Goal: Information Seeking & Learning: Understand process/instructions

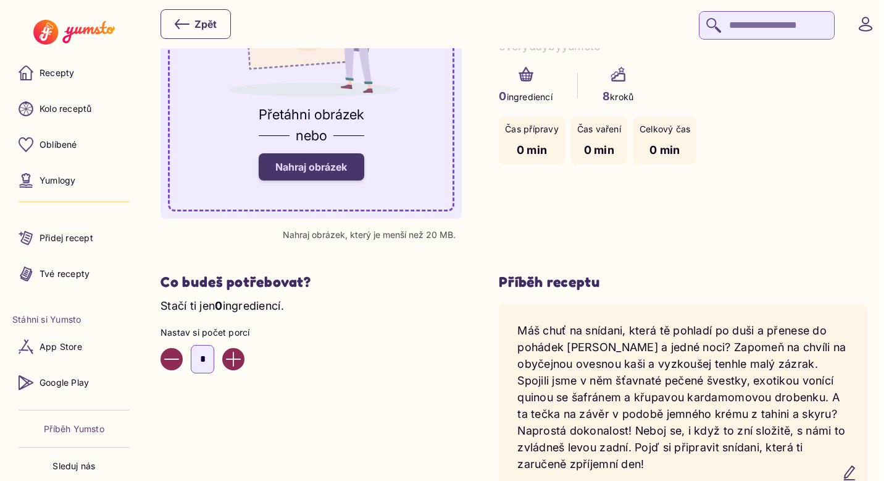
scroll to position [156, 0]
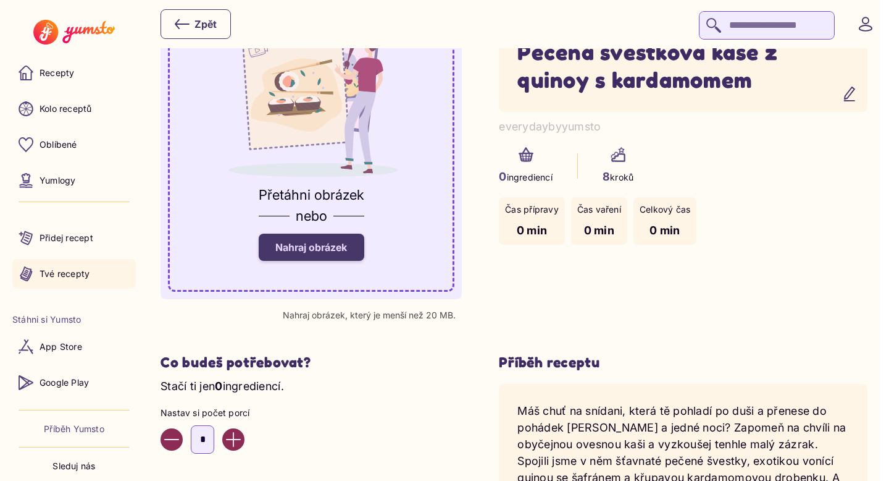
click at [46, 280] on p "Tvé recepty" at bounding box center [65, 273] width 50 height 12
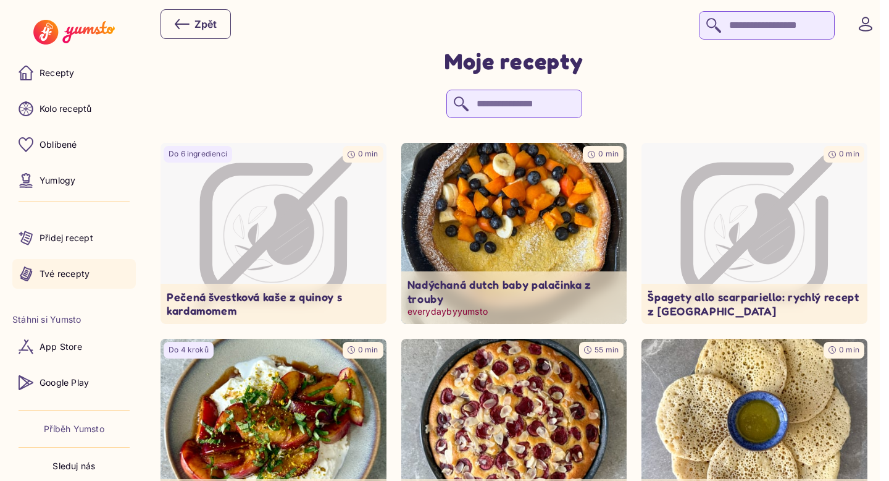
scroll to position [25, 0]
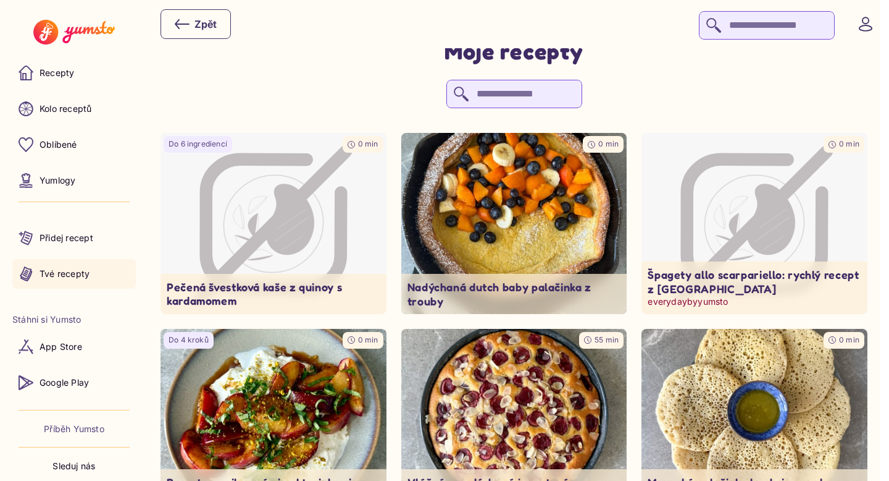
click at [784, 227] on icon "Image not available" at bounding box center [771, 218] width 49 height 71
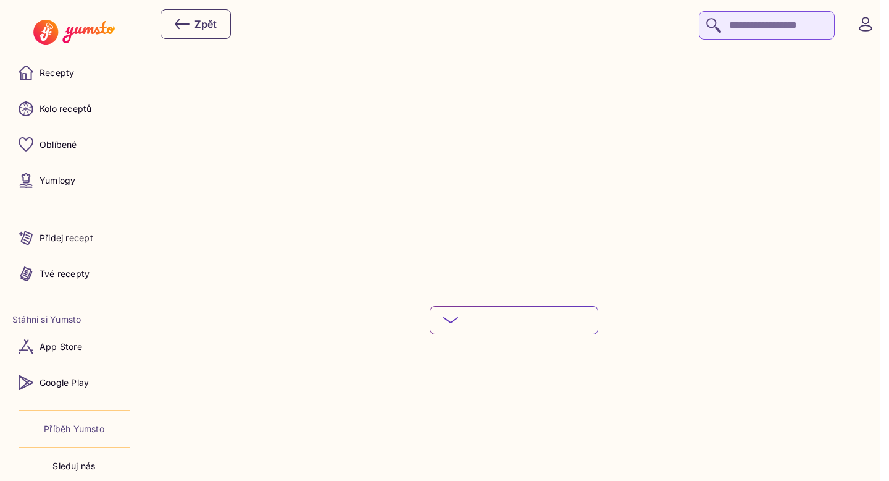
scroll to position [1613, 0]
click at [551, 306] on button "Podívej se na celý postup" at bounding box center [514, 311] width 169 height 28
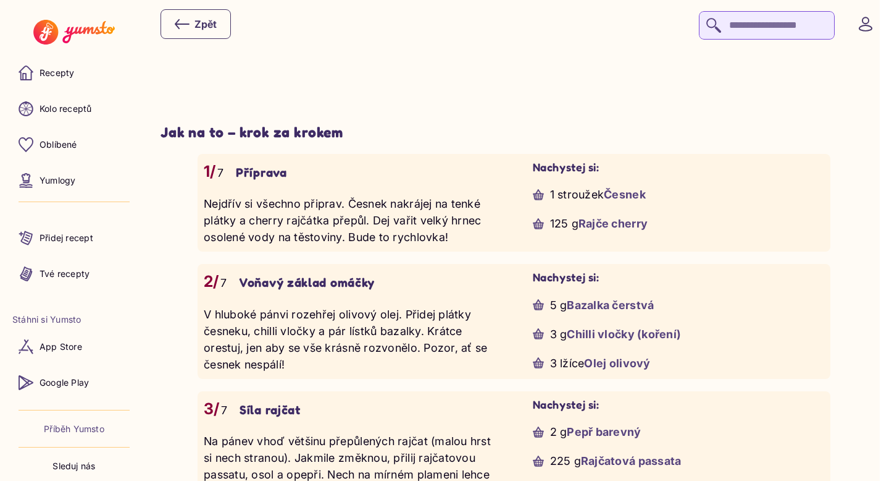
scroll to position [938, 0]
click at [755, 72] on div at bounding box center [514, 56] width 707 height 88
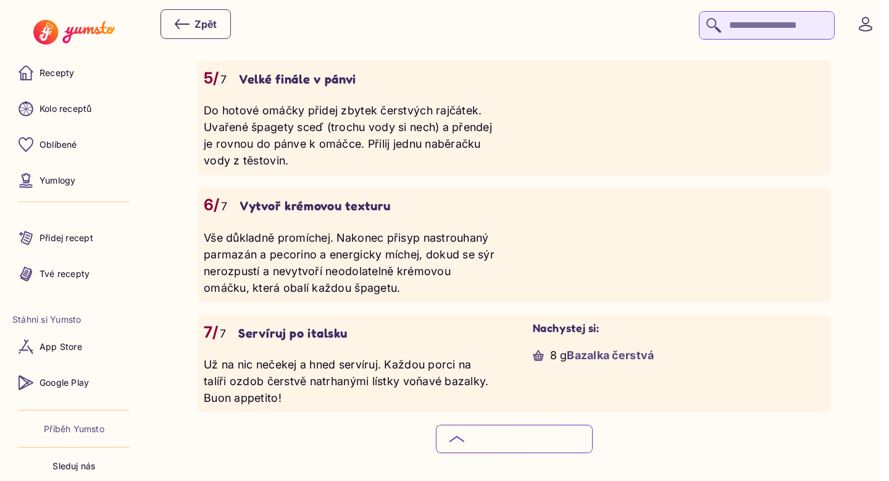
scroll to position [1526, 0]
